Goal: Task Accomplishment & Management: Manage account settings

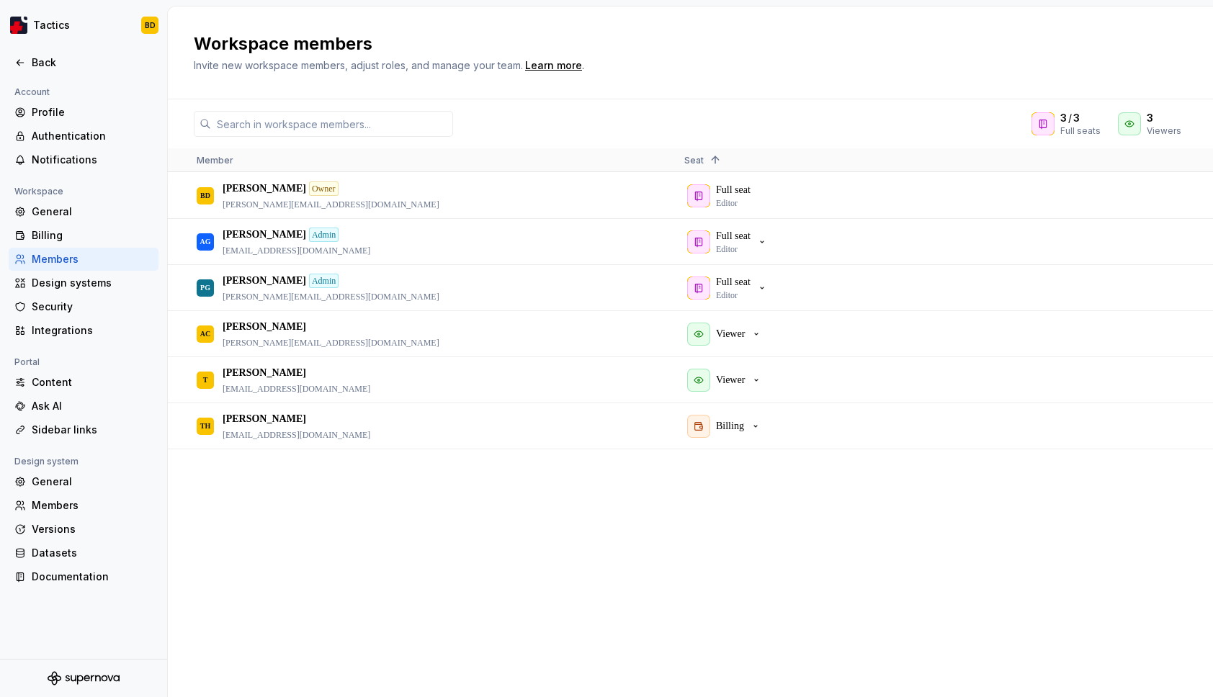
click at [929, 35] on h2 "Workspace members" at bounding box center [682, 43] width 976 height 23
click at [1119, 51] on h2 "Workspace members" at bounding box center [682, 43] width 976 height 23
click at [1135, 56] on div "Workspace members Invite new workspace members, adjust roles, and manage your t…" at bounding box center [682, 52] width 976 height 40
click at [946, 51] on h2 "Workspace members" at bounding box center [682, 43] width 976 height 23
